Goal: Obtain resource: Obtain resource

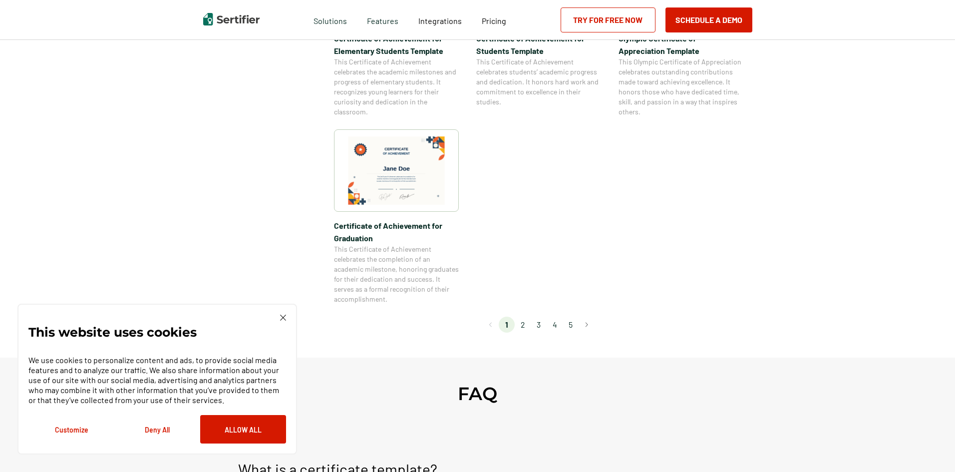
scroll to position [848, 0]
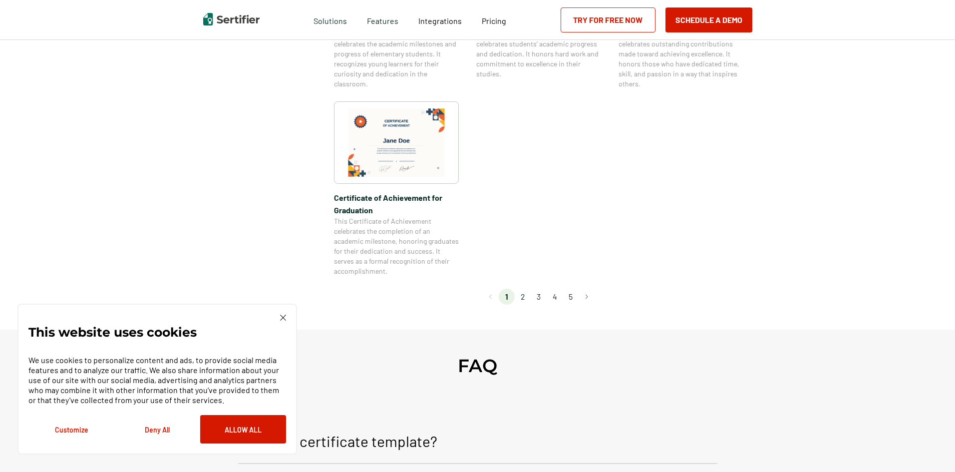
click at [521, 295] on li "2" at bounding box center [522, 296] width 16 height 16
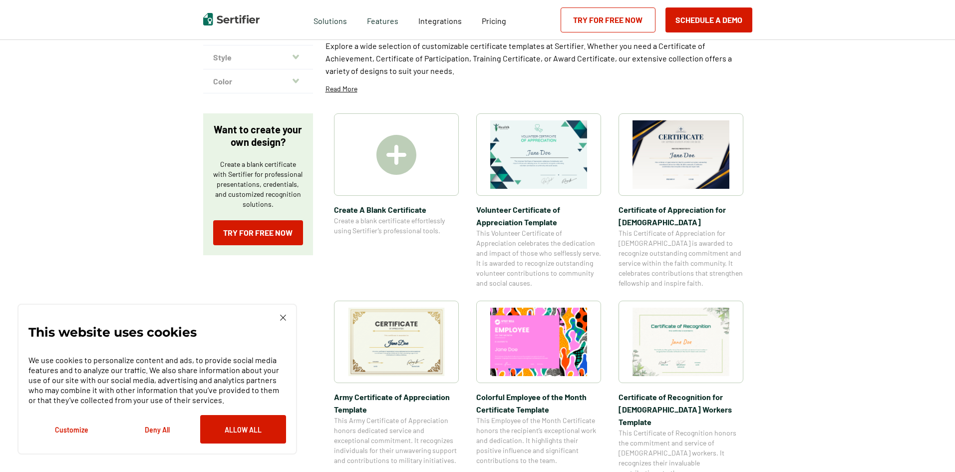
scroll to position [0, 0]
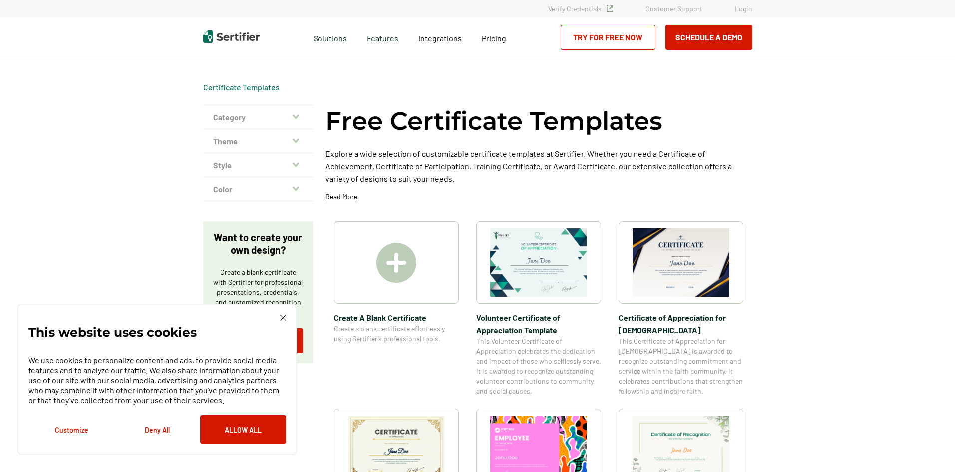
click at [281, 319] on img at bounding box center [283, 317] width 6 height 6
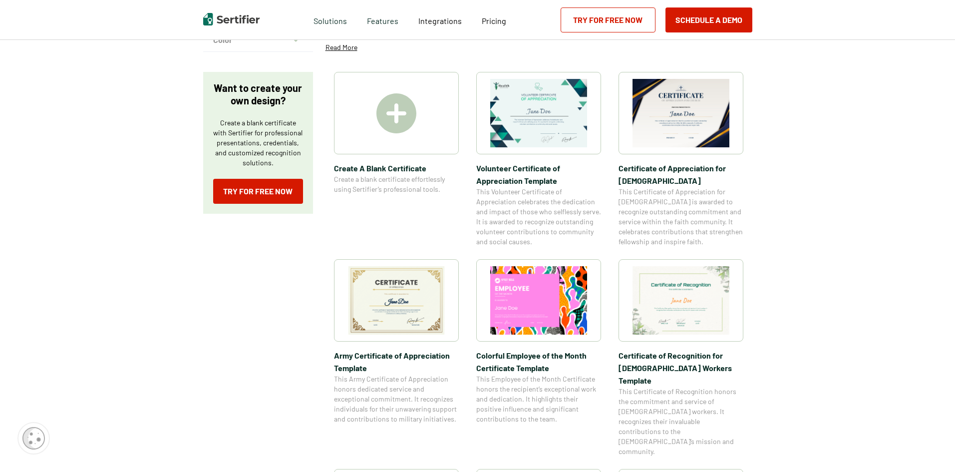
scroll to position [150, 0]
click at [677, 122] on img at bounding box center [680, 112] width 97 height 68
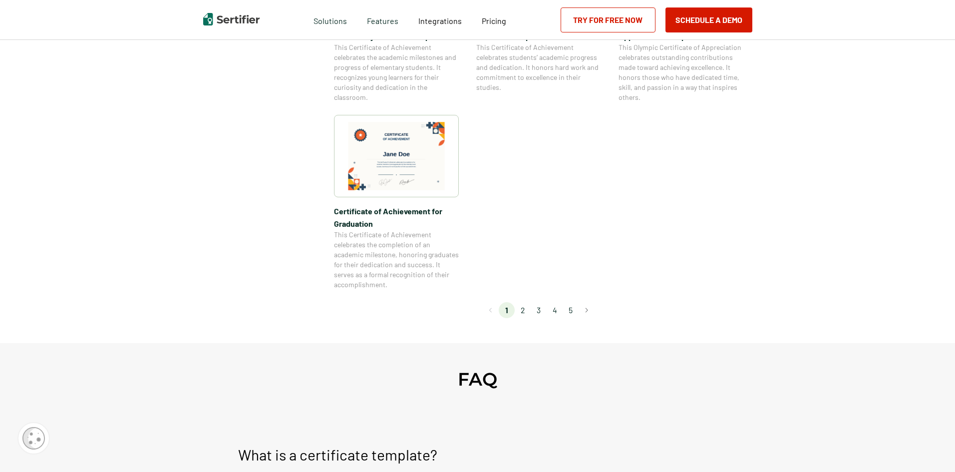
scroll to position [848, 0]
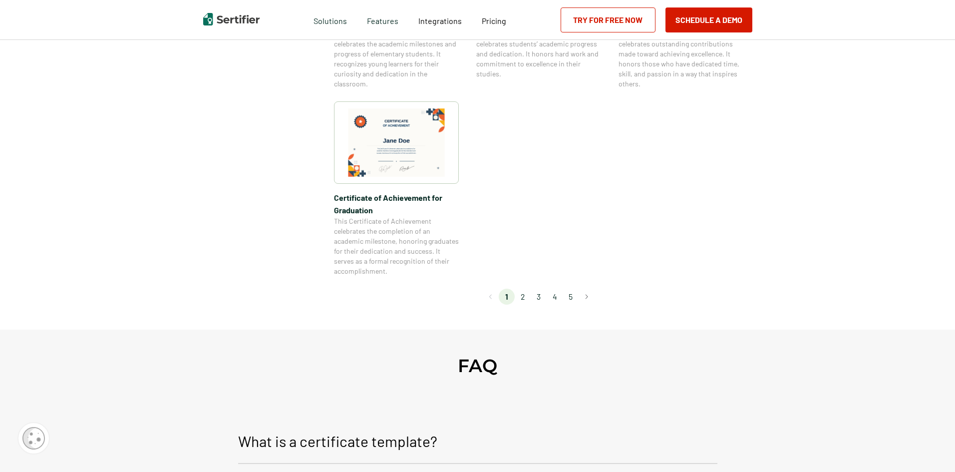
click at [524, 300] on li "2" at bounding box center [522, 296] width 16 height 16
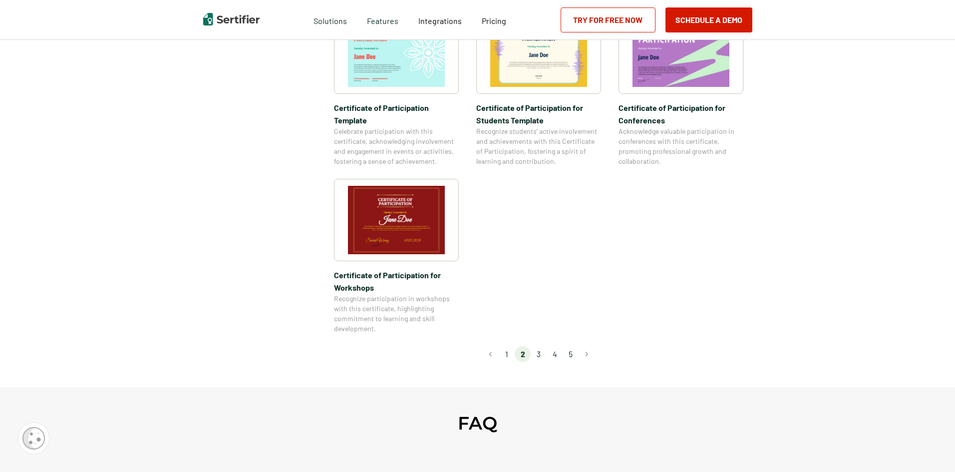
scroll to position [798, 0]
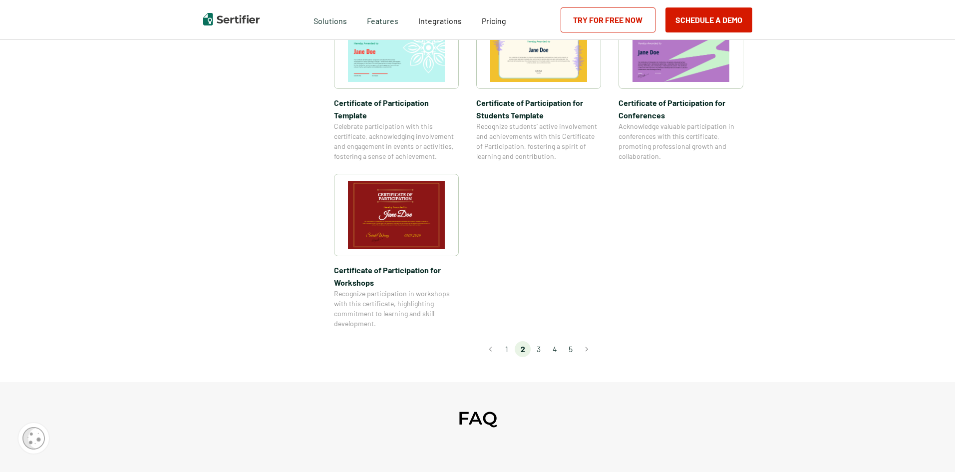
click at [541, 341] on li "3" at bounding box center [538, 349] width 16 height 16
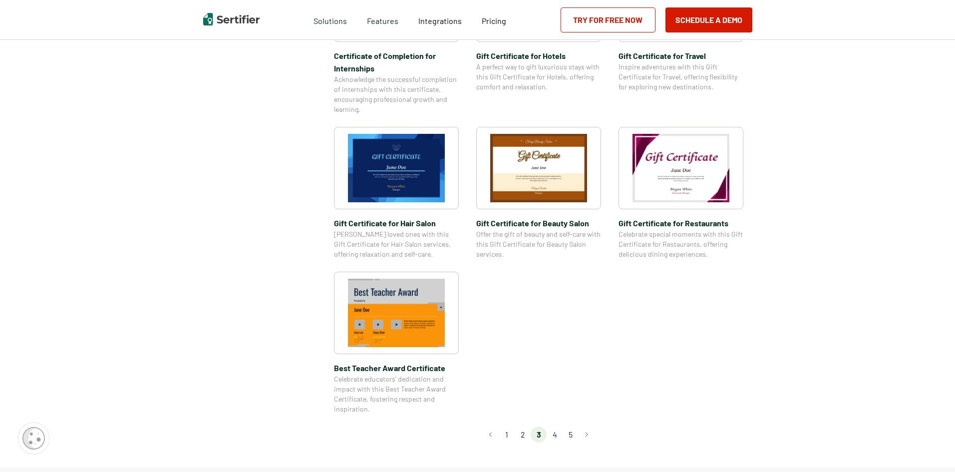
scroll to position [599, 0]
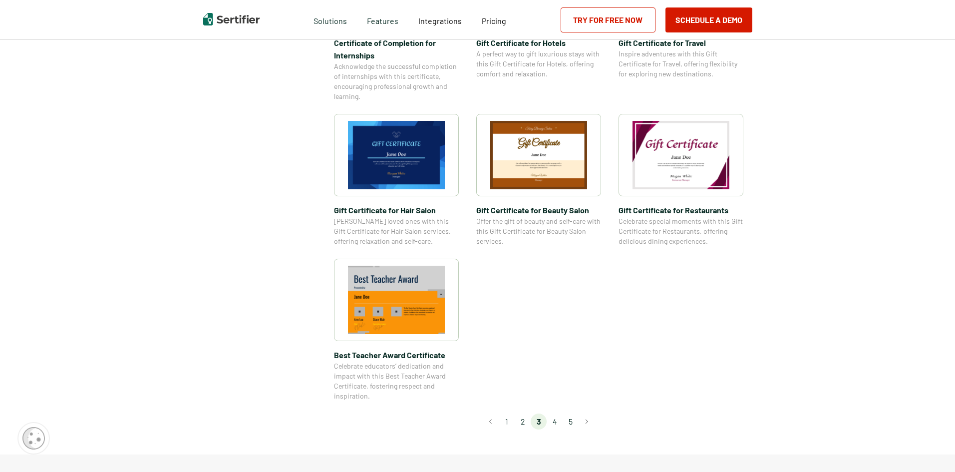
click at [555, 422] on li "4" at bounding box center [554, 421] width 16 height 16
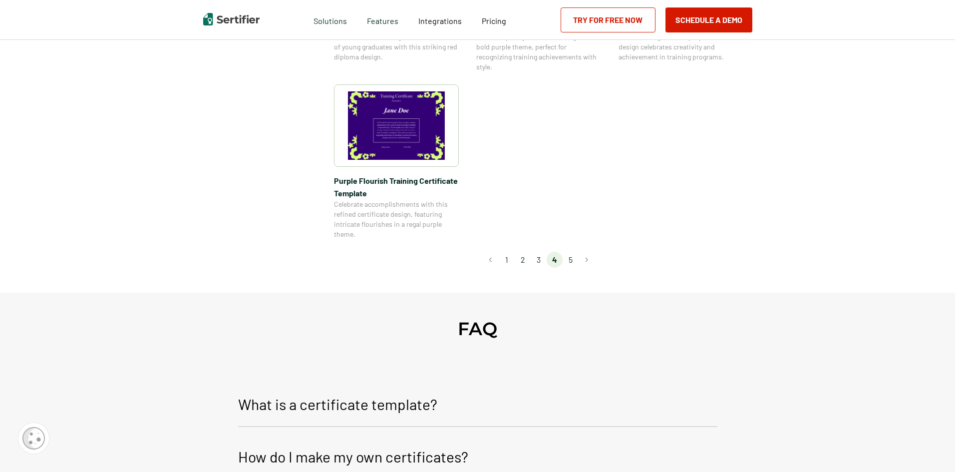
scroll to position [798, 0]
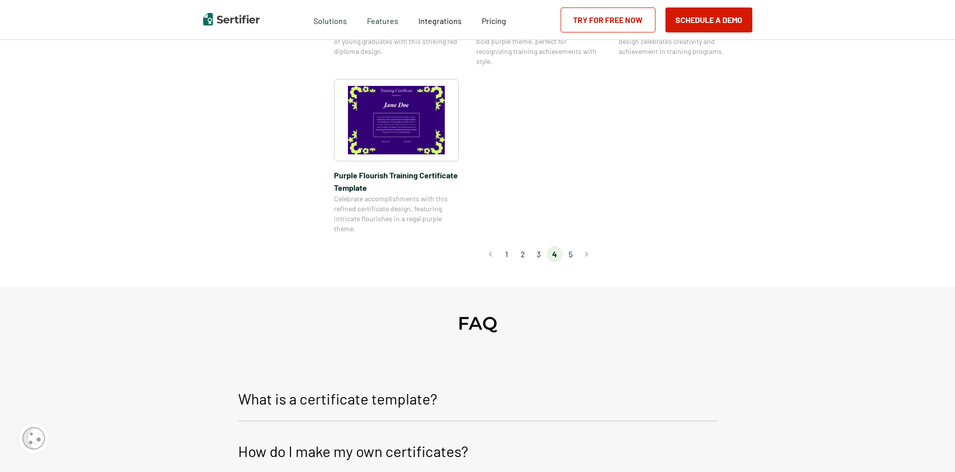
click at [570, 255] on li "5" at bounding box center [570, 254] width 16 height 16
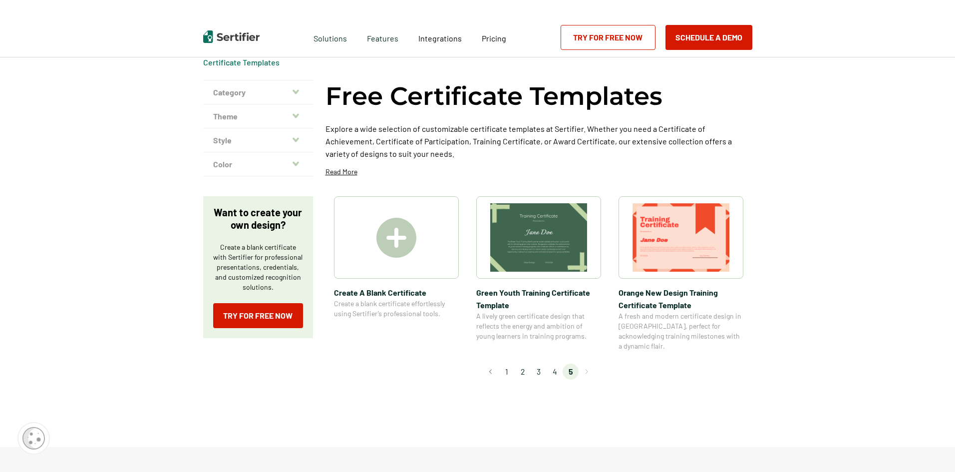
scroll to position [0, 0]
